Goal: Information Seeking & Learning: Find specific page/section

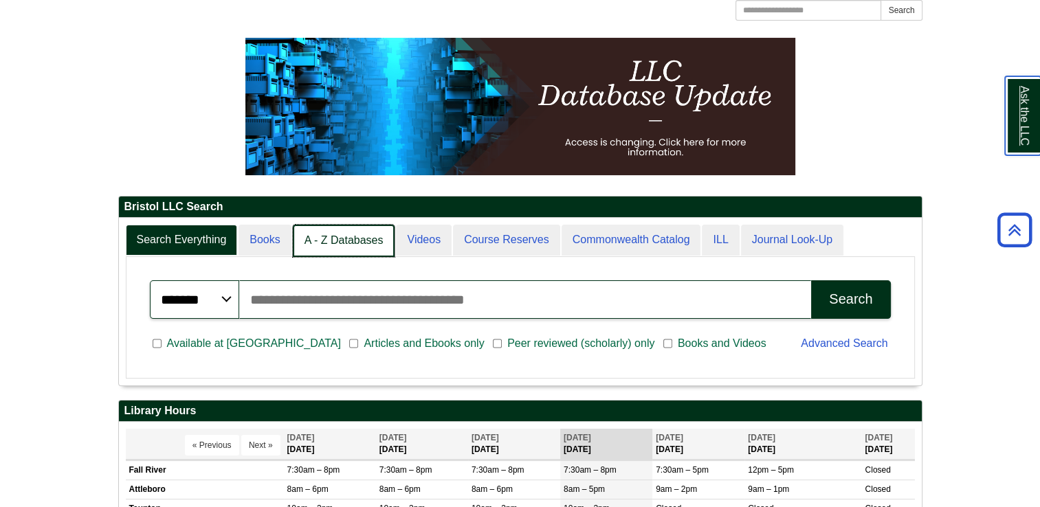
scroll to position [7, 6]
click at [351, 244] on link "A - Z Databases" at bounding box center [344, 241] width 102 height 32
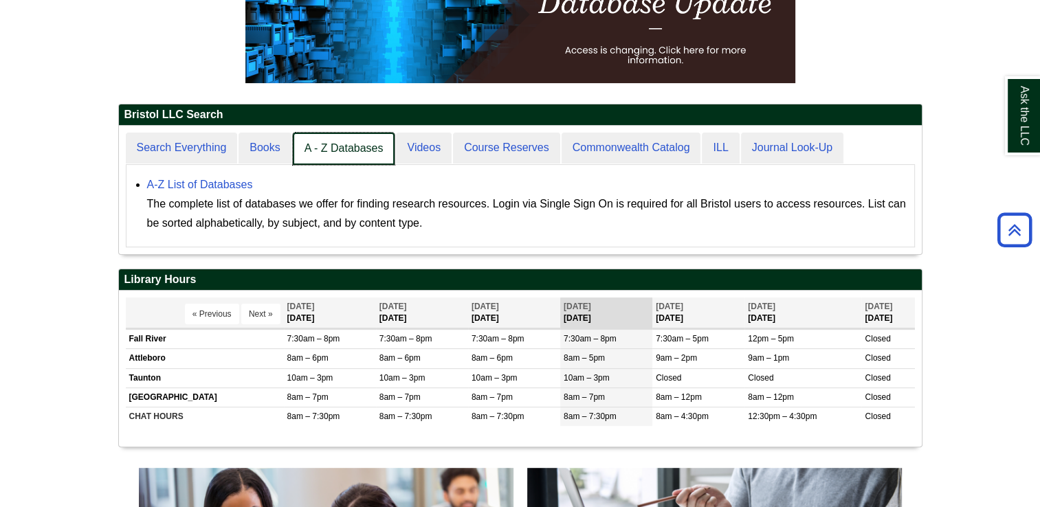
click at [353, 151] on link "A - Z Databases" at bounding box center [344, 149] width 102 height 32
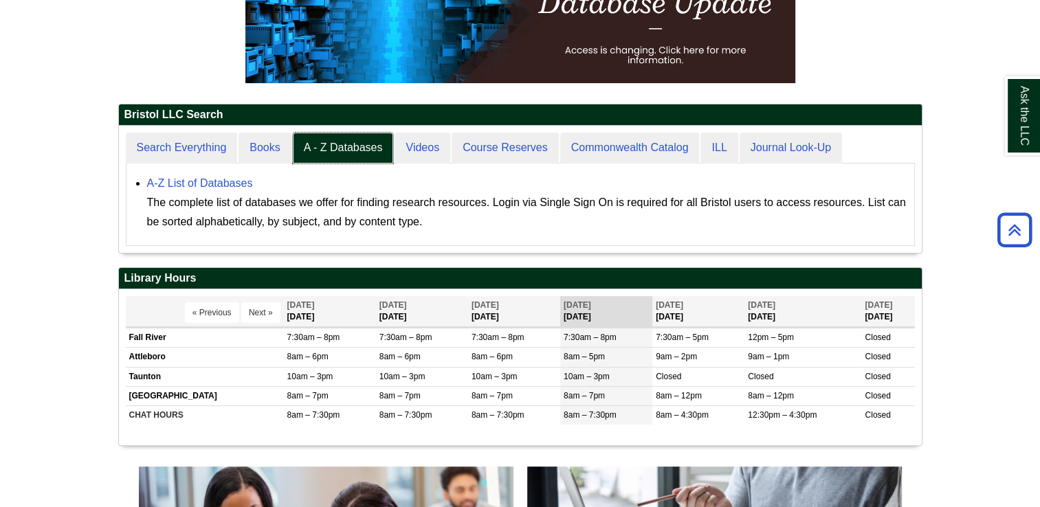
scroll to position [127, 803]
click at [223, 184] on link "A-Z List of Databases" at bounding box center [200, 183] width 106 height 12
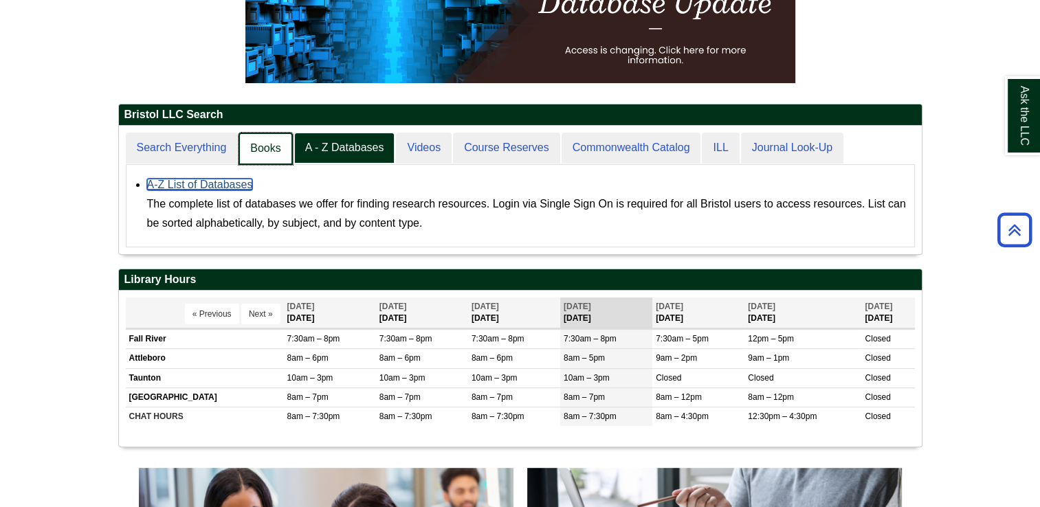
scroll to position [7, 6]
click at [248, 140] on link "Books" at bounding box center [266, 149] width 54 height 32
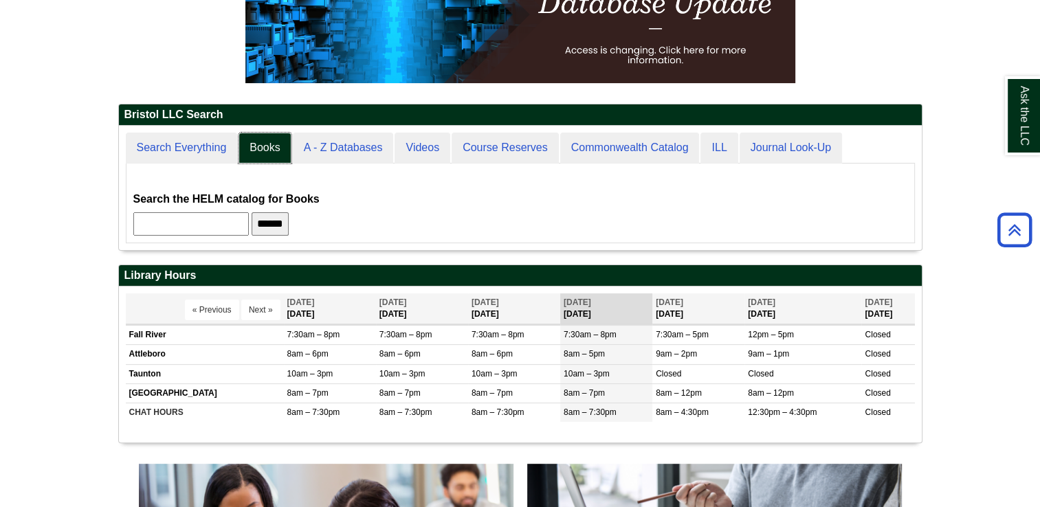
scroll to position [6, 6]
click at [198, 221] on input "text" at bounding box center [191, 223] width 116 height 23
click at [252, 212] on input "******" at bounding box center [270, 223] width 37 height 23
click at [275, 212] on input "******" at bounding box center [293, 223] width 37 height 23
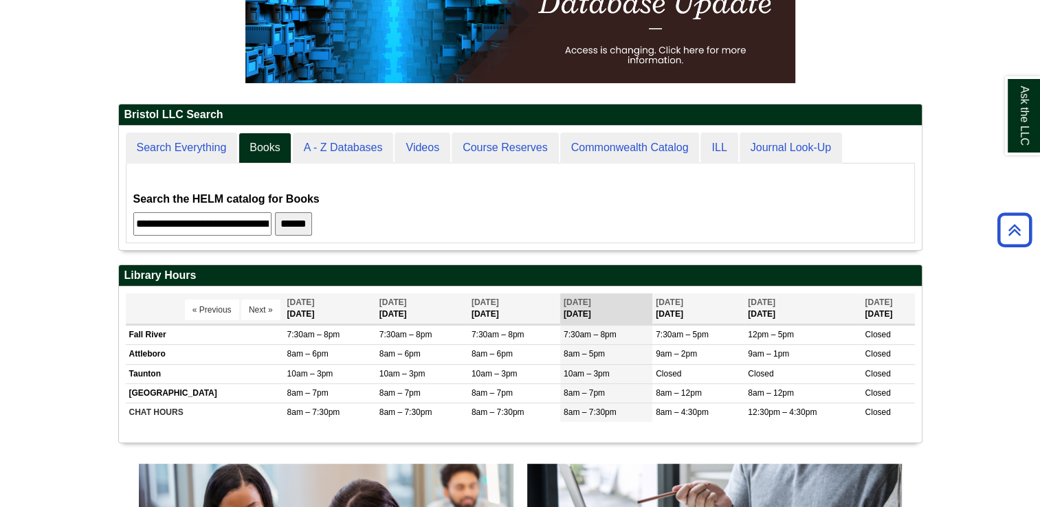
scroll to position [0, 11]
type input "**********"
click at [287, 221] on input "******" at bounding box center [293, 223] width 37 height 23
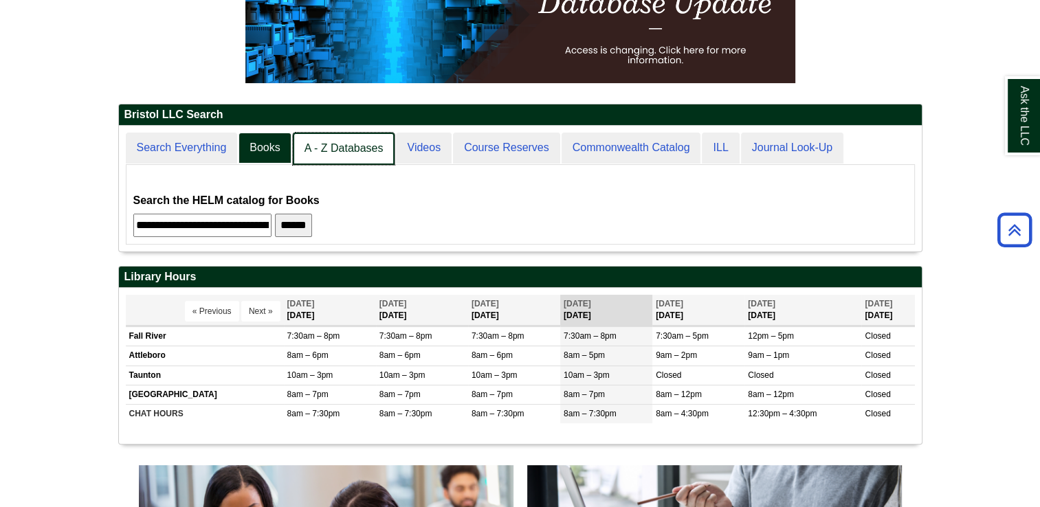
click at [369, 158] on link "A - Z Databases" at bounding box center [344, 149] width 102 height 32
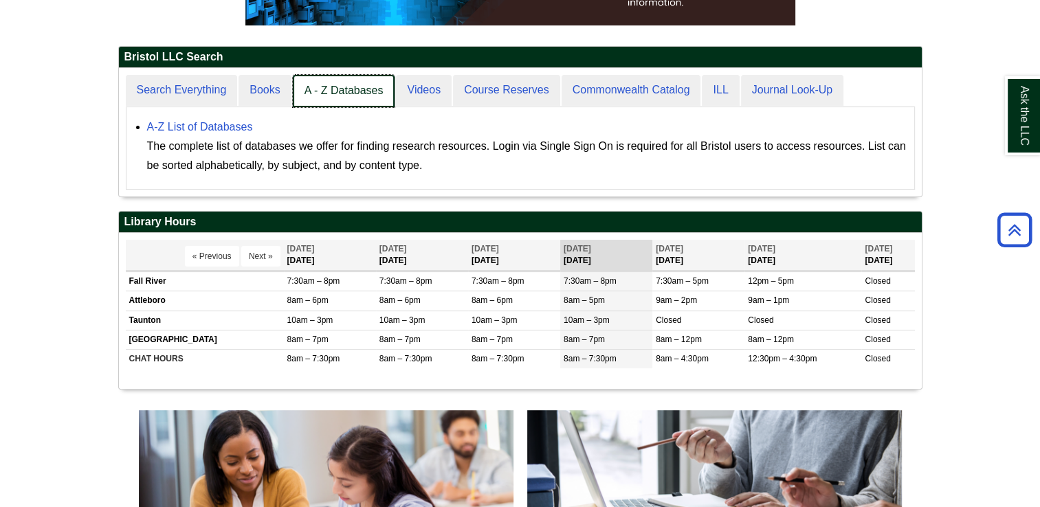
scroll to position [127, 803]
click at [347, 89] on link "A - Z Databases" at bounding box center [344, 91] width 102 height 32
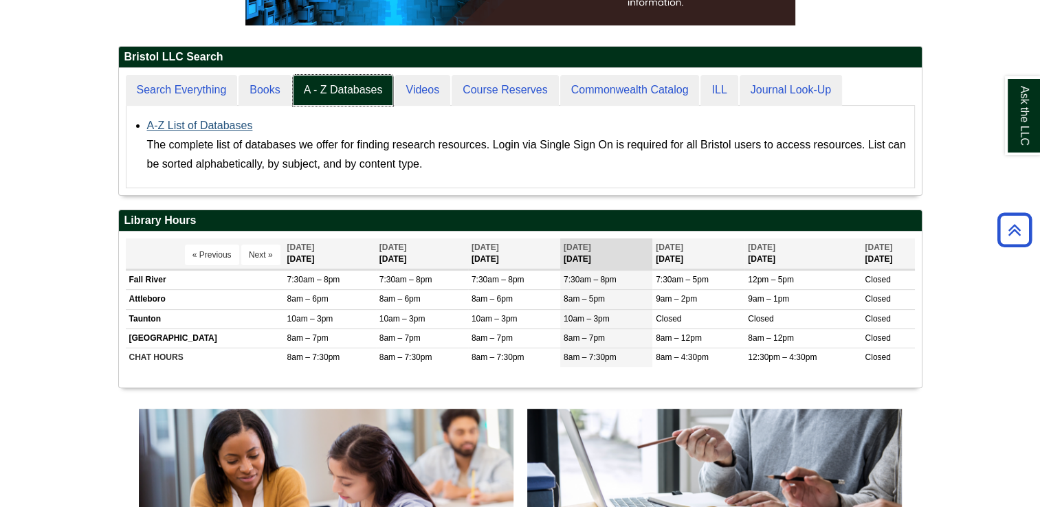
scroll to position [127, 803]
click at [222, 133] on div "A-Z List of Databases The complete list of databases we offer for finding resea…" at bounding box center [527, 145] width 760 height 58
click at [208, 113] on li "A-Z List of Databases The complete list of databases we offer for finding resea…" at bounding box center [527, 143] width 760 height 61
click at [212, 129] on link "A-Z List of Databases" at bounding box center [200, 126] width 106 height 12
